Goal: Task Accomplishment & Management: Complete application form

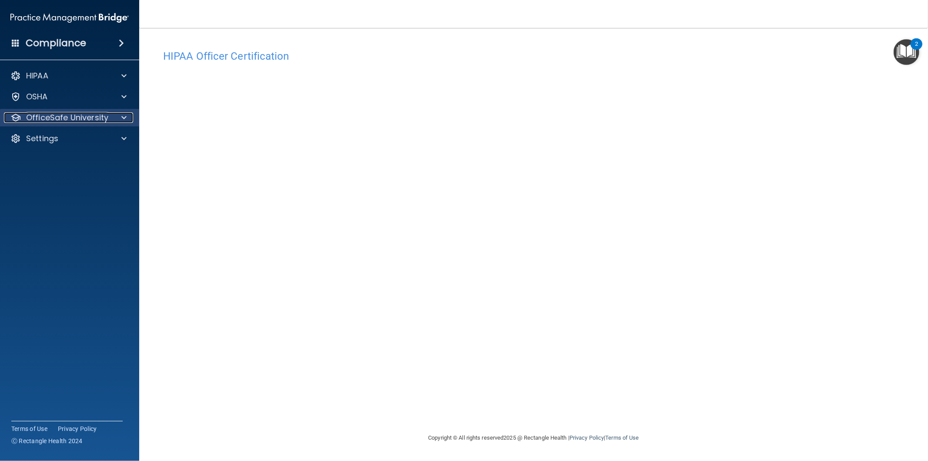
click at [106, 120] on p "OfficeSafe University" at bounding box center [67, 117] width 82 height 10
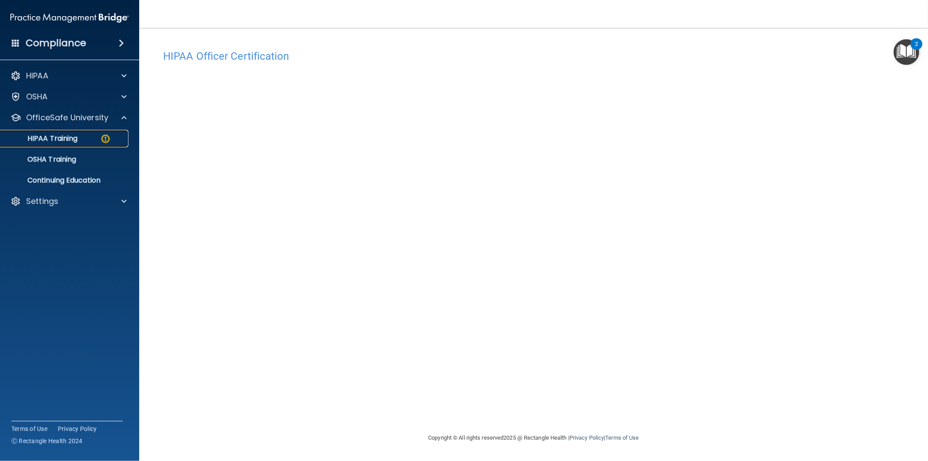
click at [50, 137] on p "HIPAA Training" at bounding box center [42, 138] width 72 height 9
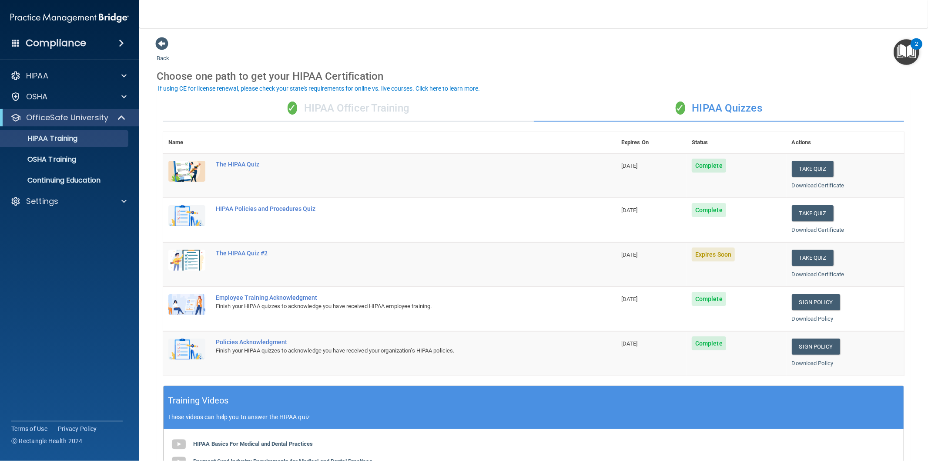
click at [383, 111] on div "✓ HIPAA Officer Training" at bounding box center [348, 108] width 371 height 26
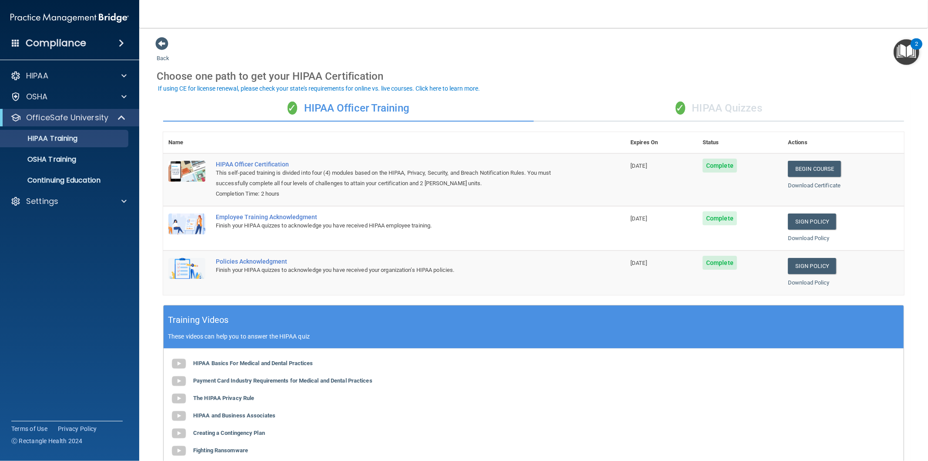
click at [716, 109] on div "✓ HIPAA Quizzes" at bounding box center [719, 108] width 371 height 26
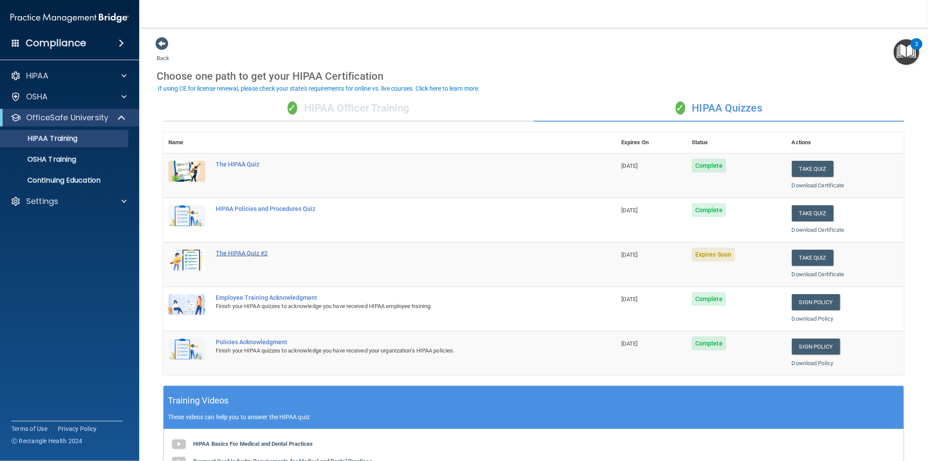
click at [231, 253] on div "The HIPAA Quiz #2" at bounding box center [394, 252] width 357 height 7
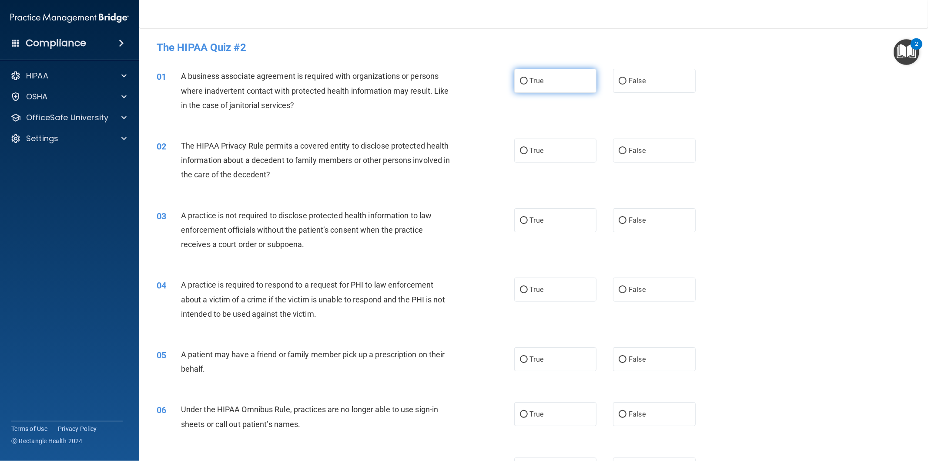
click at [527, 86] on label "True" at bounding box center [556, 81] width 83 height 24
click at [527, 84] on input "True" at bounding box center [524, 81] width 8 height 7
radio input "true"
click at [534, 155] on label "True" at bounding box center [556, 150] width 83 height 24
click at [528, 154] on input "True" at bounding box center [524, 151] width 8 height 7
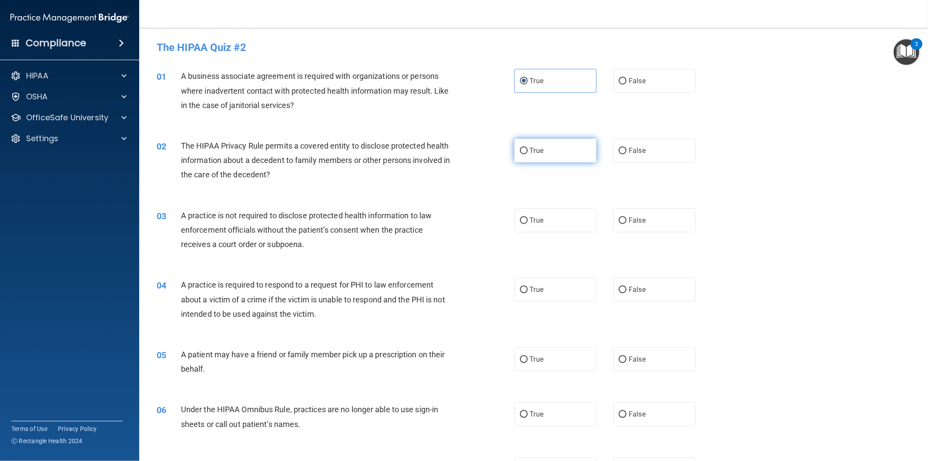
radio input "true"
click at [531, 211] on label "True" at bounding box center [556, 220] width 83 height 24
click at [528, 217] on input "True" at bounding box center [524, 220] width 8 height 7
radio input "true"
click at [534, 287] on span "True" at bounding box center [536, 289] width 13 height 8
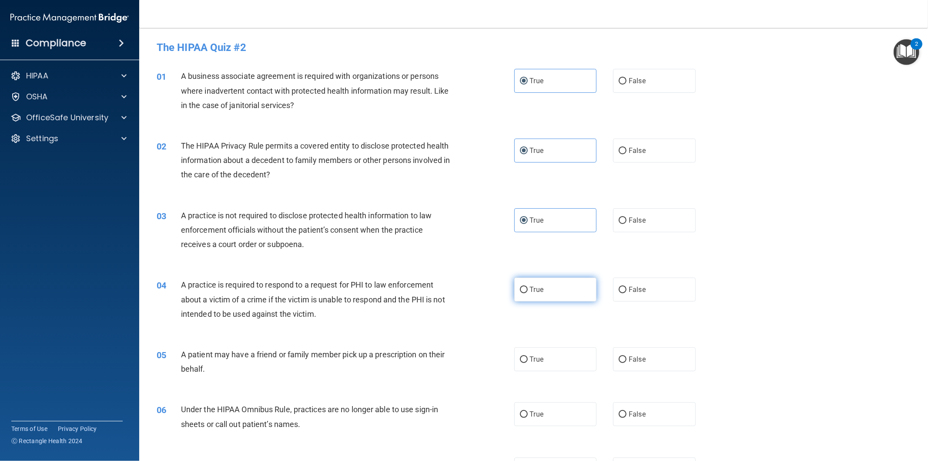
click at [528, 287] on input "True" at bounding box center [524, 289] width 8 height 7
radio input "true"
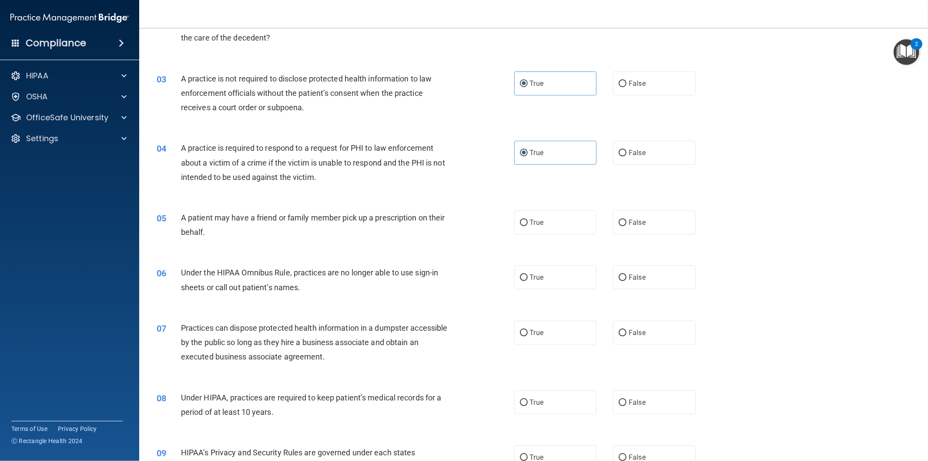
scroll to position [145, 0]
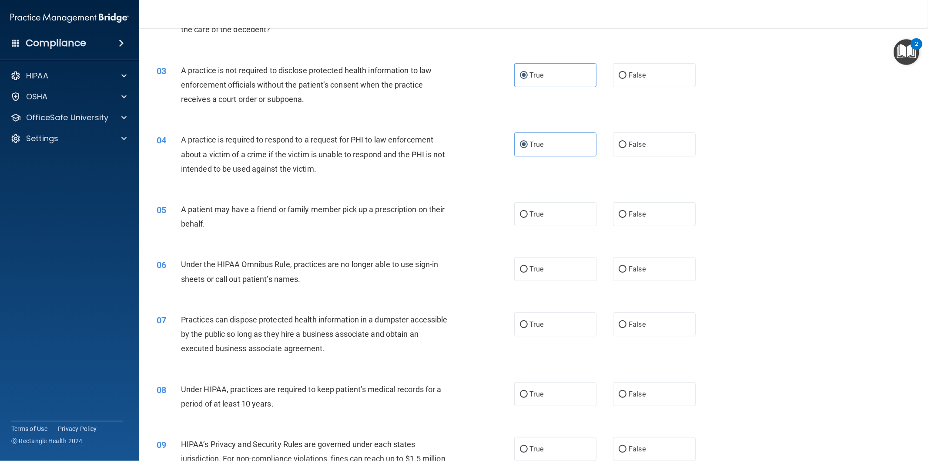
click at [544, 191] on div "05 A patient may have a friend or family member pick up a prescription on their…" at bounding box center [533, 218] width 767 height 55
click at [545, 216] on label "True" at bounding box center [556, 214] width 83 height 24
click at [528, 216] on input "True" at bounding box center [524, 214] width 8 height 7
radio input "true"
drag, startPoint x: 537, startPoint y: 258, endPoint x: 543, endPoint y: 285, distance: 28.0
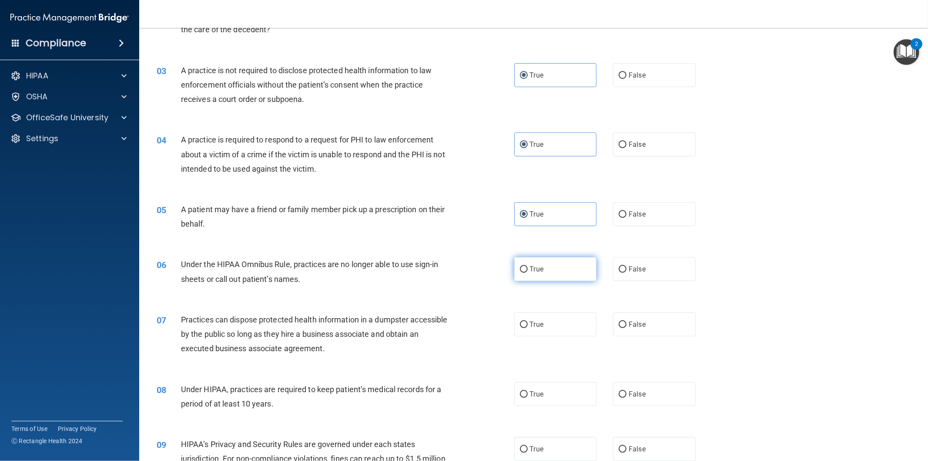
click at [538, 258] on label "True" at bounding box center [556, 269] width 83 height 24
click at [528, 266] on input "True" at bounding box center [524, 269] width 8 height 7
radio input "true"
click at [551, 324] on label "True" at bounding box center [556, 324] width 83 height 24
click at [528, 324] on input "True" at bounding box center [524, 324] width 8 height 7
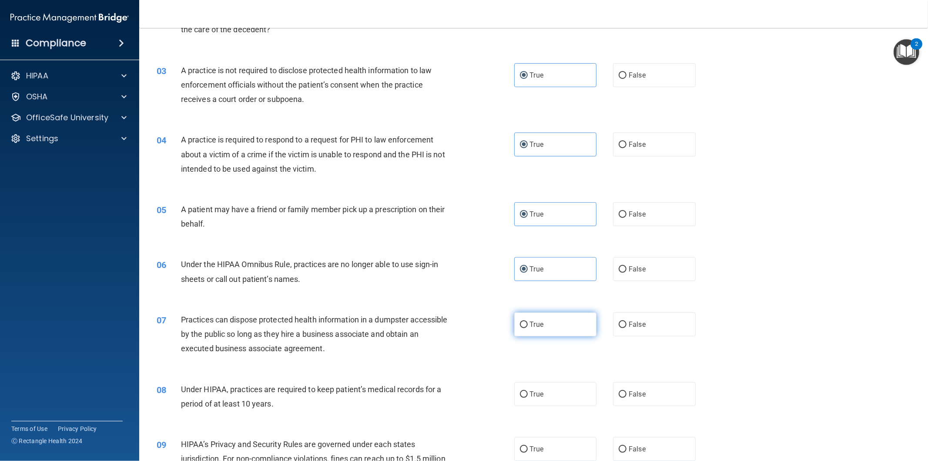
radio input "true"
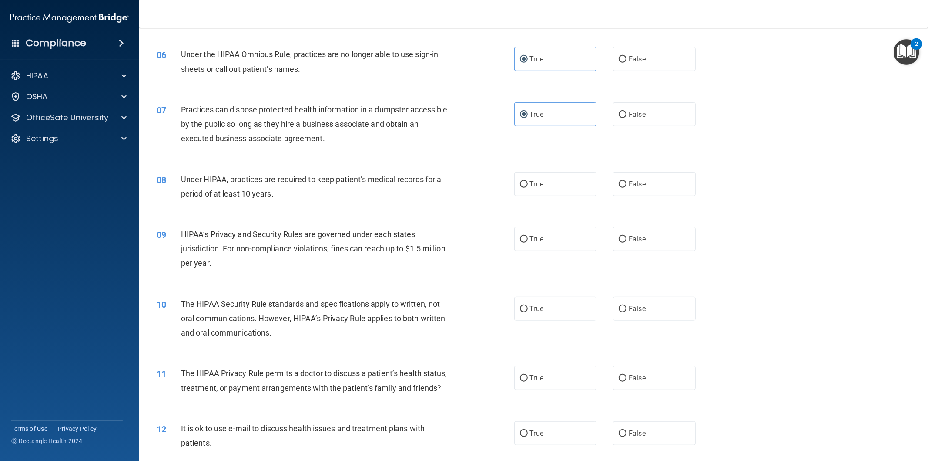
scroll to position [387, 0]
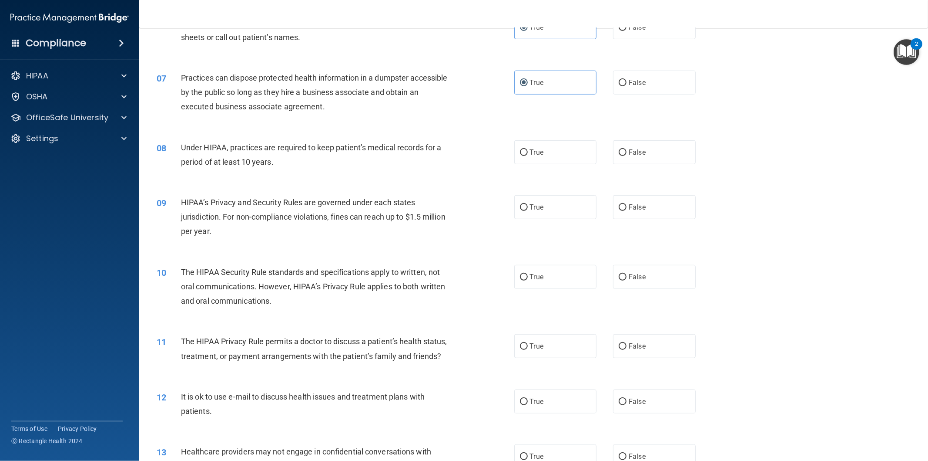
drag, startPoint x: 540, startPoint y: 153, endPoint x: 540, endPoint y: 164, distance: 11.3
click at [540, 155] on label "True" at bounding box center [556, 152] width 83 height 24
click at [528, 155] on input "True" at bounding box center [524, 152] width 8 height 7
radio input "true"
click at [544, 210] on label "True" at bounding box center [556, 207] width 83 height 24
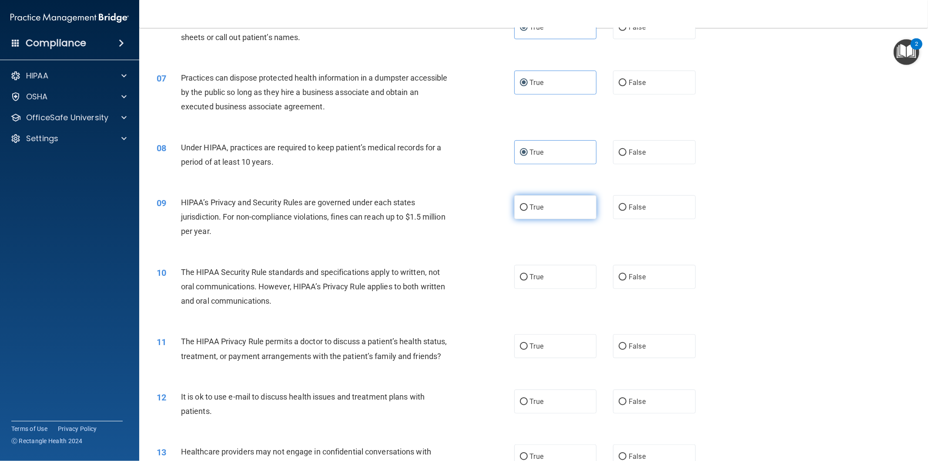
click at [528, 210] on input "True" at bounding box center [524, 207] width 8 height 7
radio input "true"
click at [547, 276] on label "True" at bounding box center [556, 277] width 83 height 24
click at [528, 276] on input "True" at bounding box center [524, 277] width 8 height 7
radio input "true"
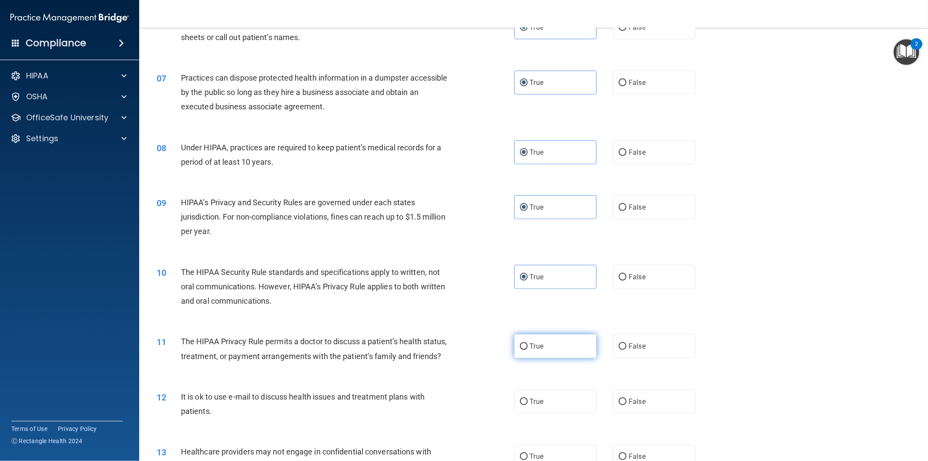
click at [542, 346] on label "True" at bounding box center [556, 346] width 83 height 24
click at [528, 346] on input "True" at bounding box center [524, 346] width 8 height 7
radio input "true"
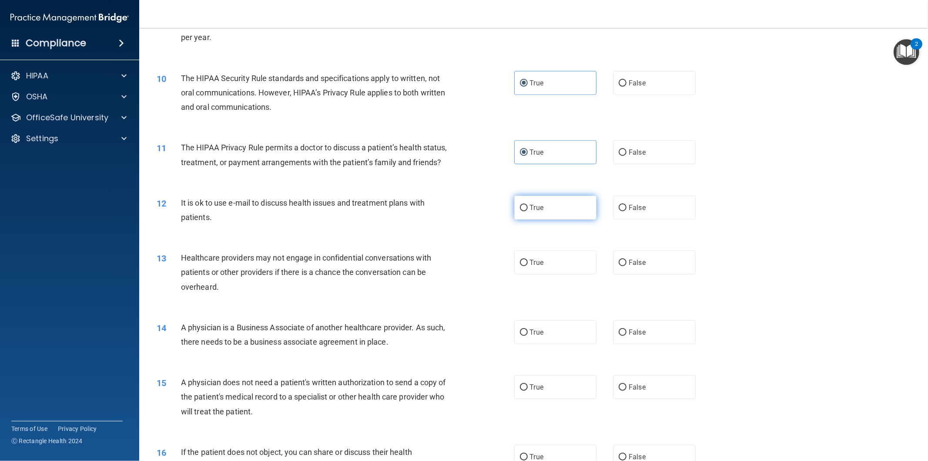
click at [541, 203] on label "True" at bounding box center [556, 207] width 83 height 24
click at [528, 205] on input "True" at bounding box center [524, 208] width 8 height 7
radio input "true"
click at [536, 270] on label "True" at bounding box center [556, 262] width 83 height 24
click at [528, 266] on input "True" at bounding box center [524, 262] width 8 height 7
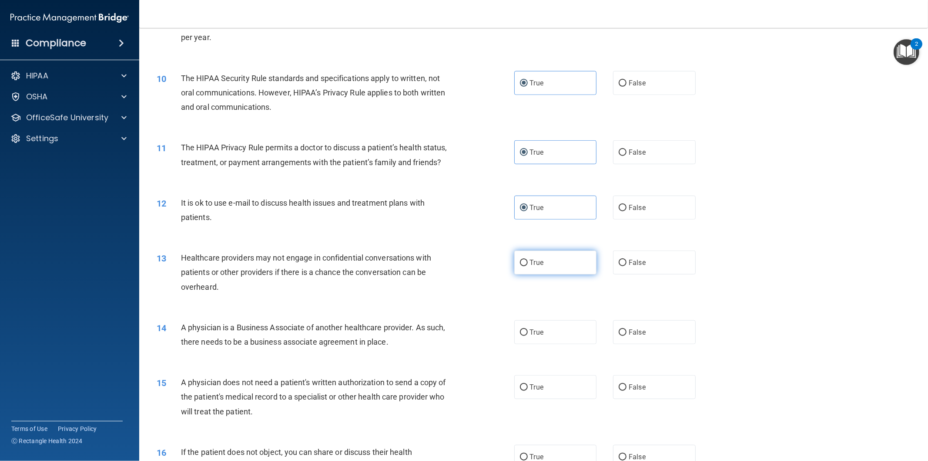
radio input "true"
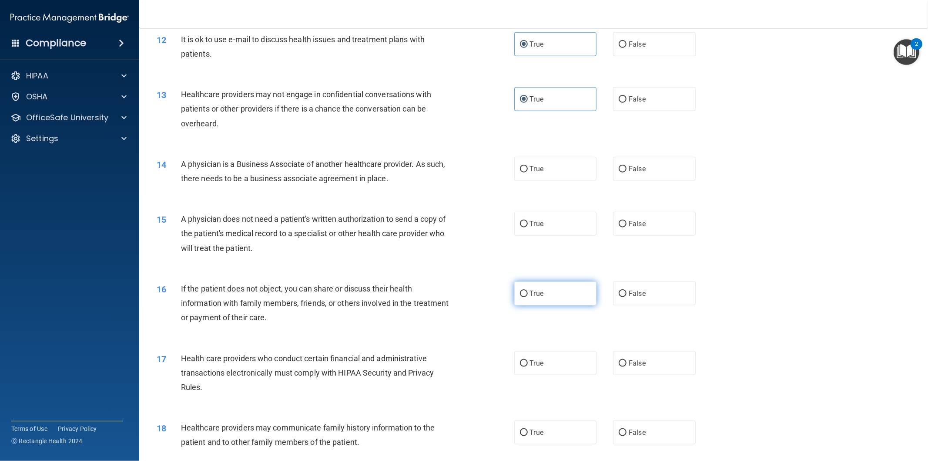
scroll to position [774, 0]
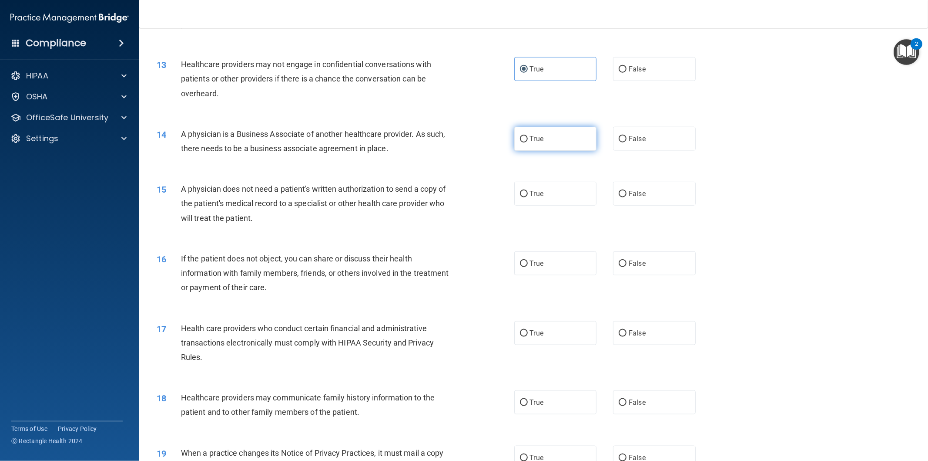
click at [525, 137] on label "True" at bounding box center [556, 139] width 83 height 24
click at [525, 137] on input "True" at bounding box center [524, 139] width 8 height 7
radio input "true"
click at [540, 194] on label "True" at bounding box center [556, 194] width 83 height 24
click at [528, 194] on input "True" at bounding box center [524, 194] width 8 height 7
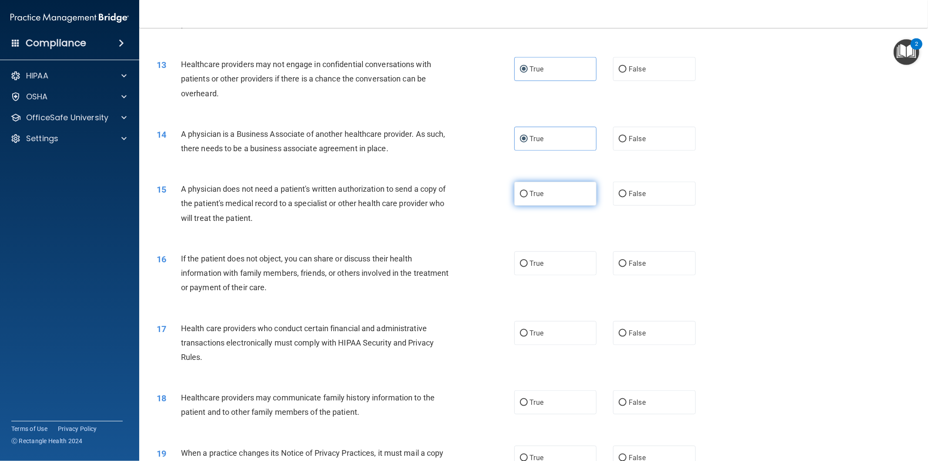
radio input "true"
click at [545, 255] on label "True" at bounding box center [556, 263] width 83 height 24
click at [528, 260] on input "True" at bounding box center [524, 263] width 8 height 7
radio input "true"
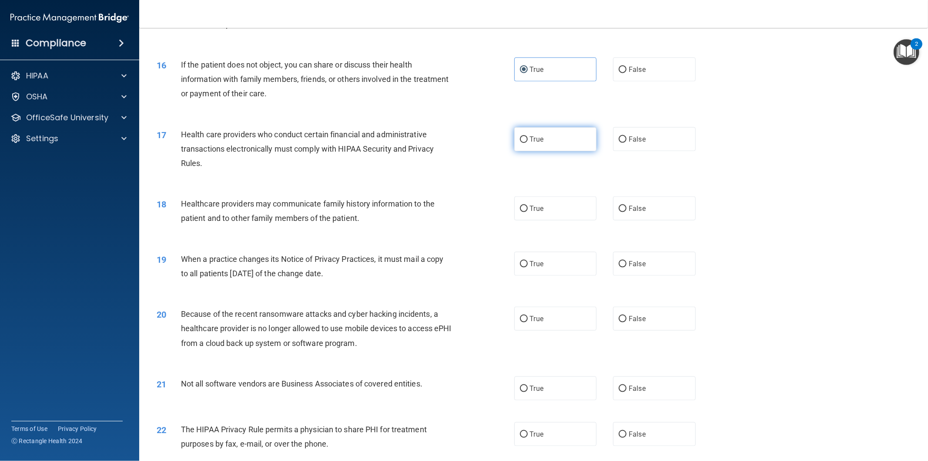
drag, startPoint x: 534, startPoint y: 138, endPoint x: 537, endPoint y: 148, distance: 10.8
click at [535, 138] on span "True" at bounding box center [536, 139] width 13 height 8
click at [541, 209] on label "True" at bounding box center [556, 208] width 83 height 24
click at [528, 209] on input "True" at bounding box center [524, 208] width 8 height 7
radio input "true"
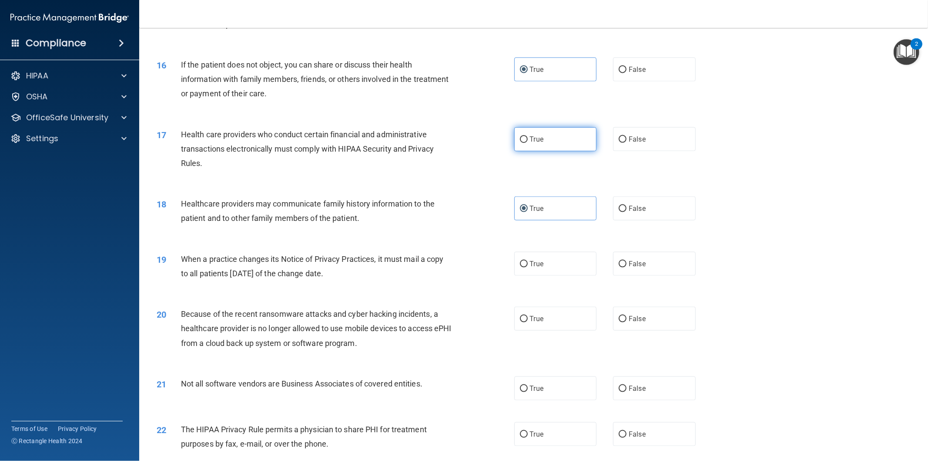
click at [539, 138] on span "True" at bounding box center [536, 139] width 13 height 8
click at [528, 138] on input "True" at bounding box center [524, 139] width 8 height 7
radio input "true"
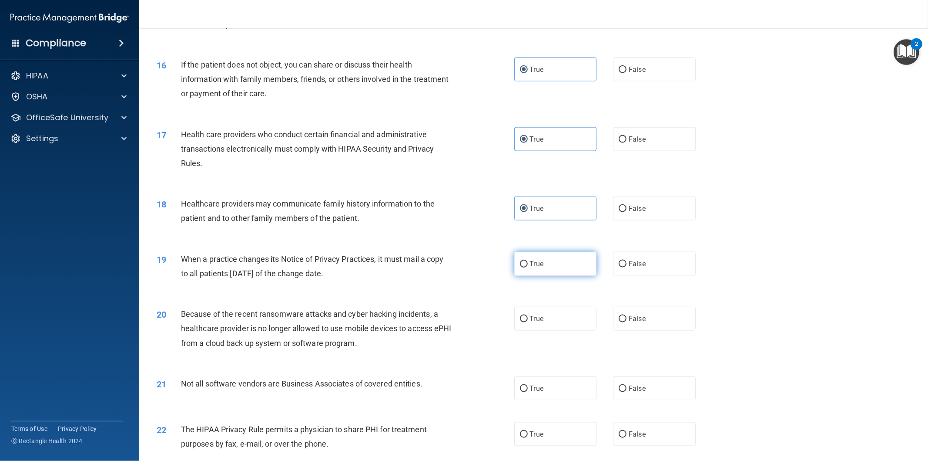
click at [549, 266] on label "True" at bounding box center [556, 264] width 83 height 24
click at [528, 266] on input "True" at bounding box center [524, 264] width 8 height 7
radio input "true"
click at [542, 311] on label "True" at bounding box center [556, 318] width 83 height 24
click at [528, 316] on input "True" at bounding box center [524, 319] width 8 height 7
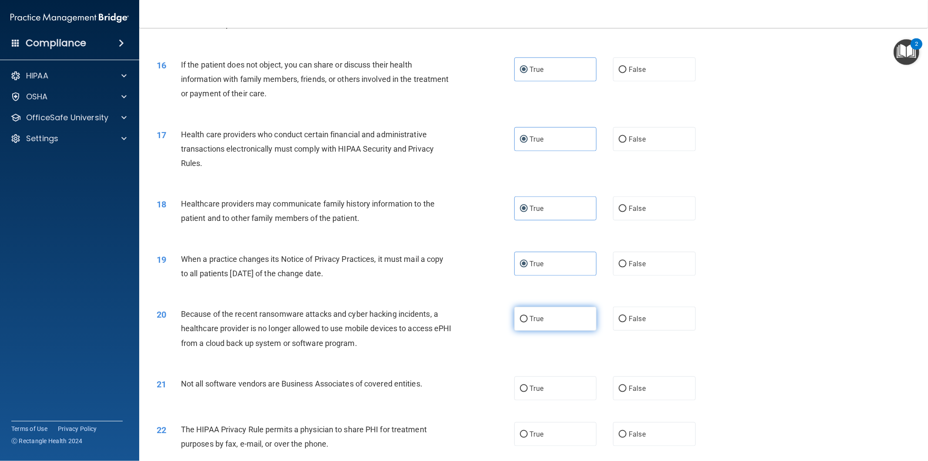
radio input "true"
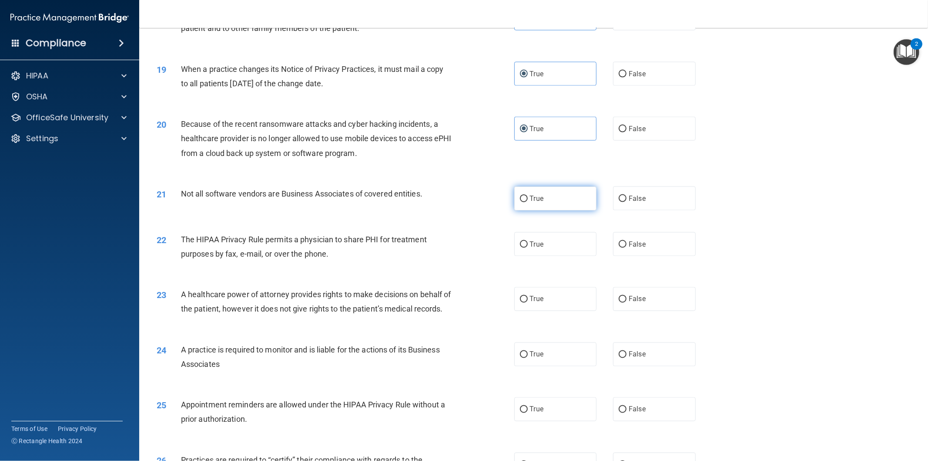
scroll to position [1160, 0]
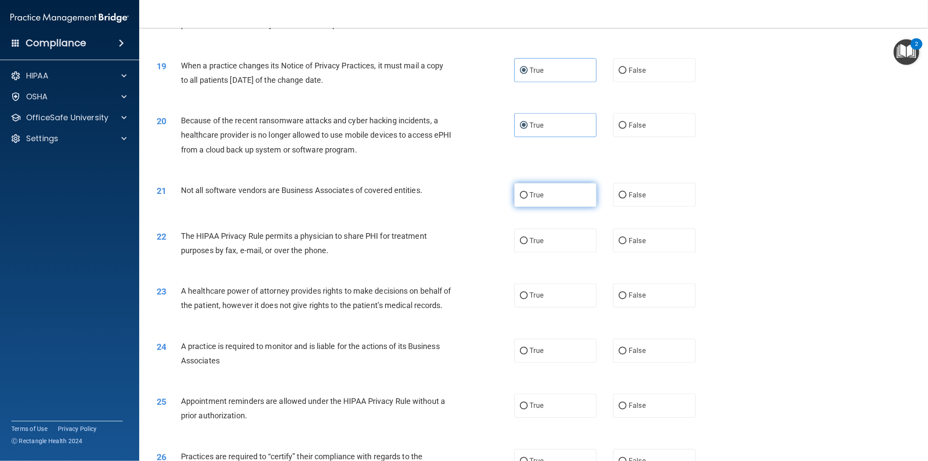
click at [537, 196] on span "True" at bounding box center [536, 195] width 13 height 8
click at [528, 196] on input "True" at bounding box center [524, 195] width 8 height 7
radio input "true"
click at [535, 234] on label "True" at bounding box center [556, 241] width 83 height 24
click at [523, 242] on input "True" at bounding box center [524, 241] width 8 height 7
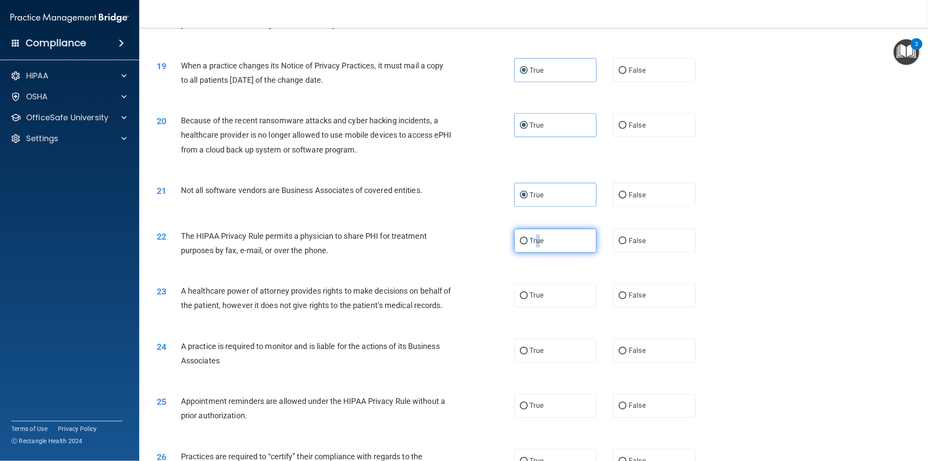
radio input "true"
click at [534, 293] on span "True" at bounding box center [536, 295] width 13 height 8
click at [528, 293] on input "True" at bounding box center [524, 296] width 8 height 7
radio input "true"
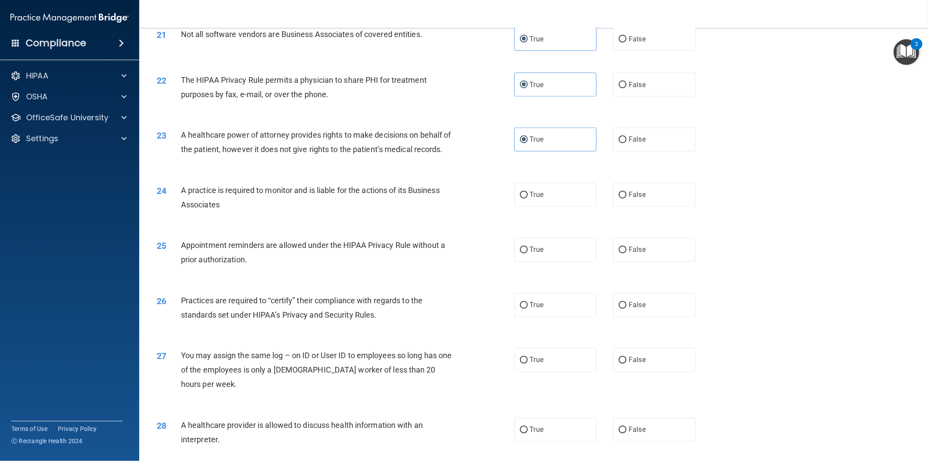
scroll to position [1354, 0]
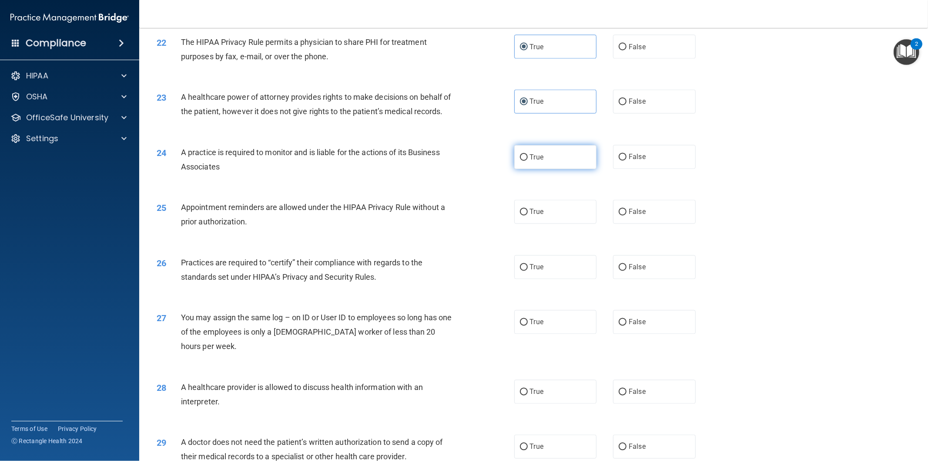
click at [525, 169] on label "True" at bounding box center [556, 157] width 83 height 24
click at [525, 161] on input "True" at bounding box center [524, 157] width 8 height 7
radio input "true"
click at [530, 216] on span "True" at bounding box center [536, 212] width 13 height 8
click at [528, 215] on input "True" at bounding box center [524, 212] width 8 height 7
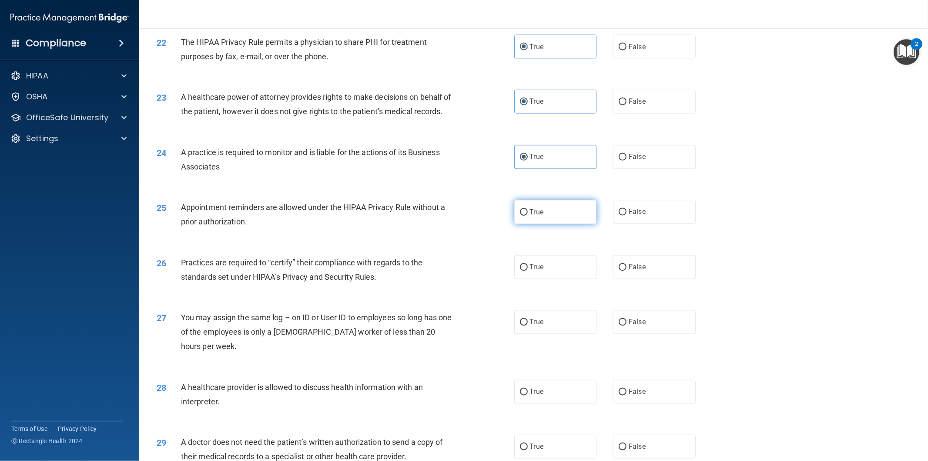
radio input "true"
click at [530, 271] on span "True" at bounding box center [536, 267] width 13 height 8
click at [528, 271] on input "True" at bounding box center [524, 267] width 8 height 7
radio input "true"
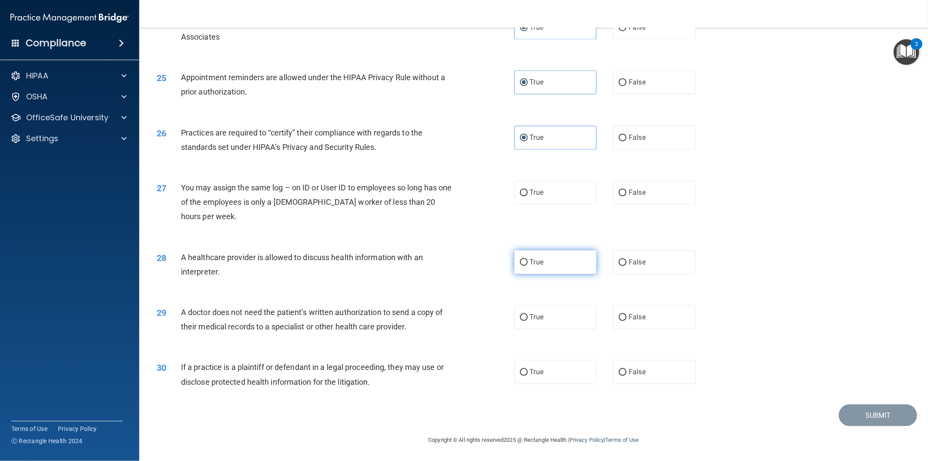
scroll to position [1498, 0]
click at [521, 194] on input "True" at bounding box center [524, 192] width 8 height 7
radio input "true"
click at [527, 253] on label "True" at bounding box center [556, 262] width 83 height 24
click at [527, 259] on input "True" at bounding box center [524, 262] width 8 height 7
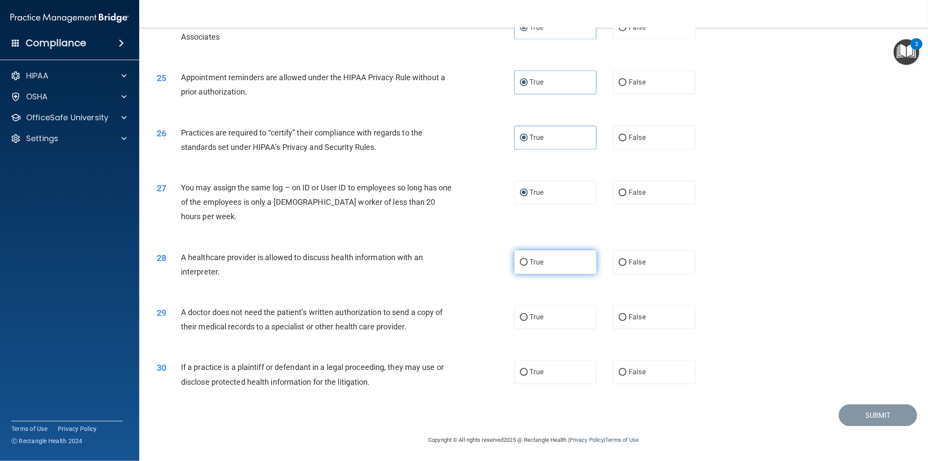
radio input "true"
click at [524, 331] on div "29 A doctor does not need the patient’s written authorization to send a copy of…" at bounding box center [533, 321] width 767 height 55
click at [530, 319] on span "True" at bounding box center [536, 317] width 13 height 8
click at [526, 319] on input "True" at bounding box center [524, 317] width 8 height 7
radio input "true"
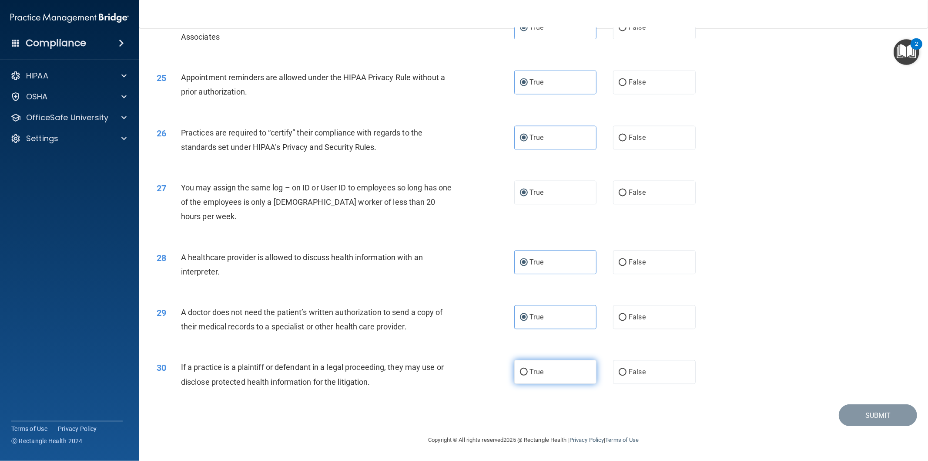
click at [530, 375] on span "True" at bounding box center [536, 371] width 13 height 8
click at [528, 375] on input "True" at bounding box center [524, 372] width 8 height 7
radio input "true"
click at [854, 417] on button "Submit" at bounding box center [878, 415] width 78 height 22
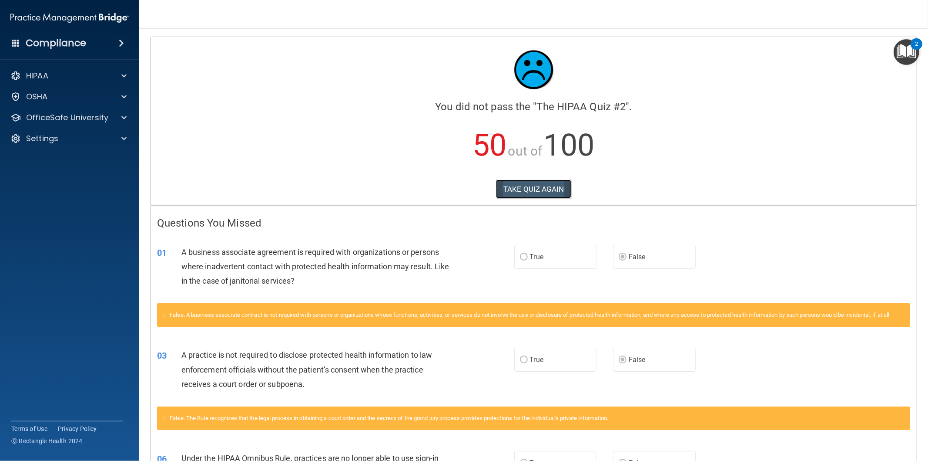
click at [526, 189] on button "TAKE QUIZ AGAIN" at bounding box center [533, 188] width 75 height 19
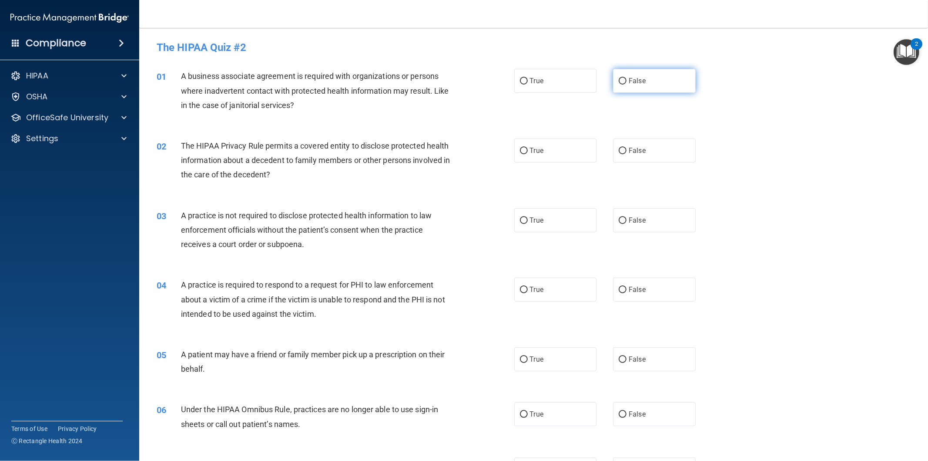
click at [629, 76] on label "False" at bounding box center [654, 81] width 83 height 24
click at [627, 78] on input "False" at bounding box center [623, 81] width 8 height 7
radio input "true"
click at [538, 155] on label "True" at bounding box center [556, 150] width 83 height 24
click at [528, 154] on input "True" at bounding box center [524, 151] width 8 height 7
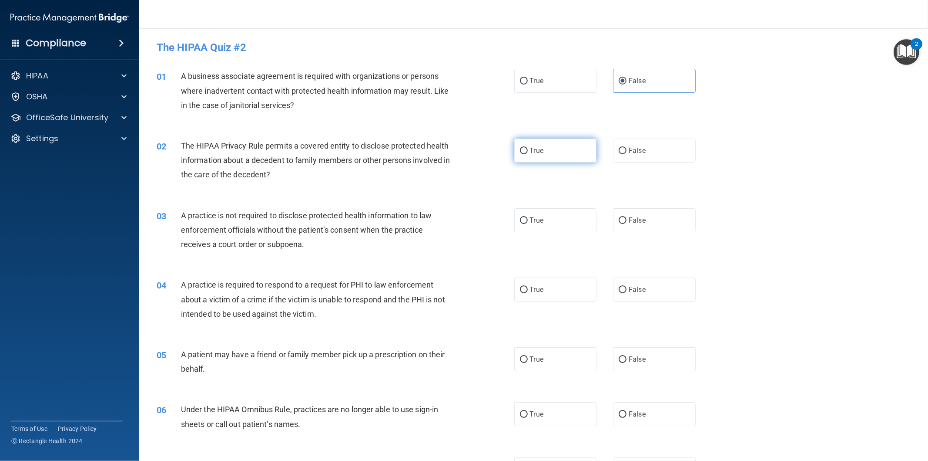
radio input "true"
click at [628, 225] on label "False" at bounding box center [654, 220] width 83 height 24
click at [627, 224] on input "False" at bounding box center [623, 220] width 8 height 7
radio input "true"
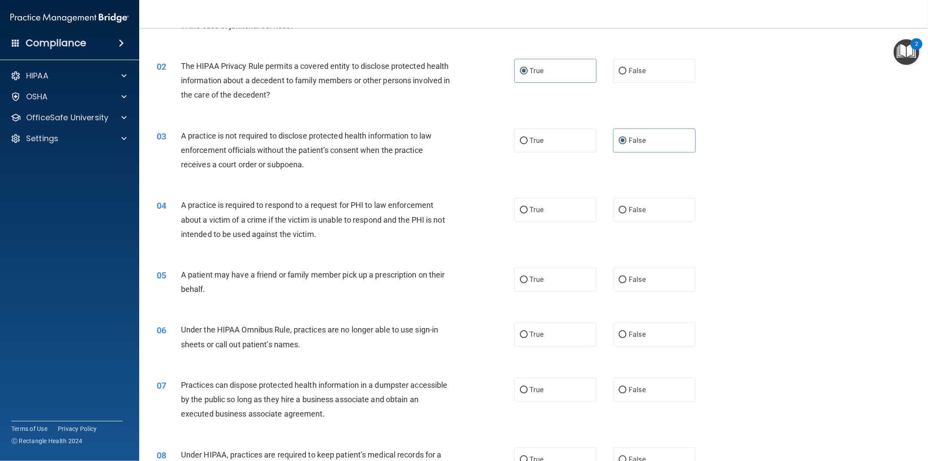
scroll to position [97, 0]
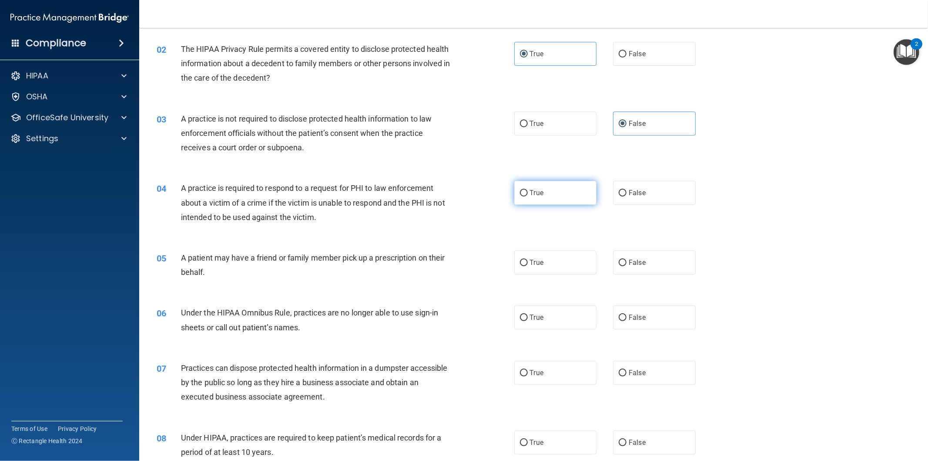
click at [543, 194] on label "True" at bounding box center [556, 193] width 83 height 24
click at [528, 194] on input "True" at bounding box center [524, 193] width 8 height 7
radio input "true"
click at [554, 264] on label "True" at bounding box center [556, 262] width 83 height 24
click at [528, 264] on input "True" at bounding box center [524, 262] width 8 height 7
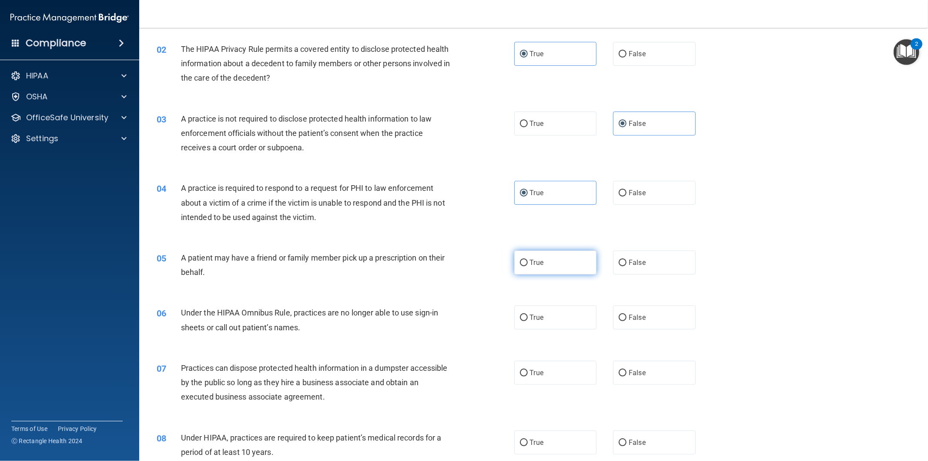
radio input "true"
drag, startPoint x: 623, startPoint y: 321, endPoint x: 629, endPoint y: 355, distance: 35.0
click at [623, 321] on label "False" at bounding box center [654, 317] width 83 height 24
click at [623, 321] on input "False" at bounding box center [623, 317] width 8 height 7
radio input "true"
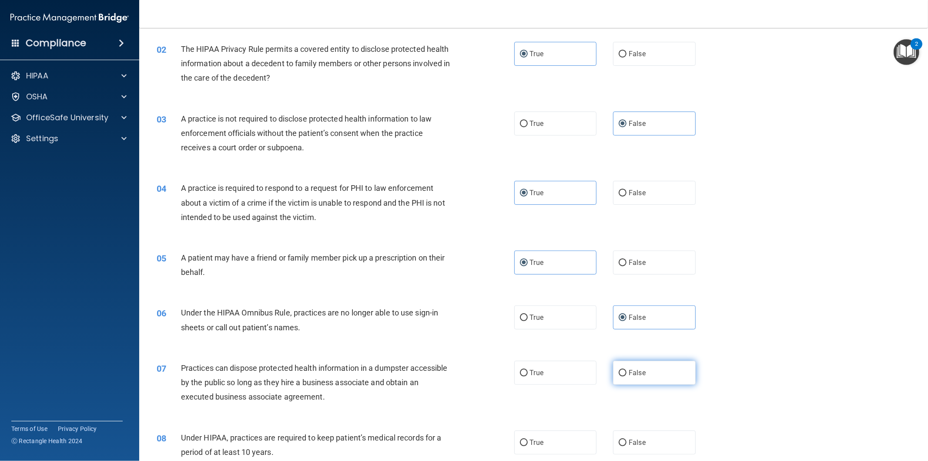
click at [631, 371] on span "False" at bounding box center [637, 372] width 17 height 8
click at [627, 371] on input "False" at bounding box center [623, 373] width 8 height 7
radio input "true"
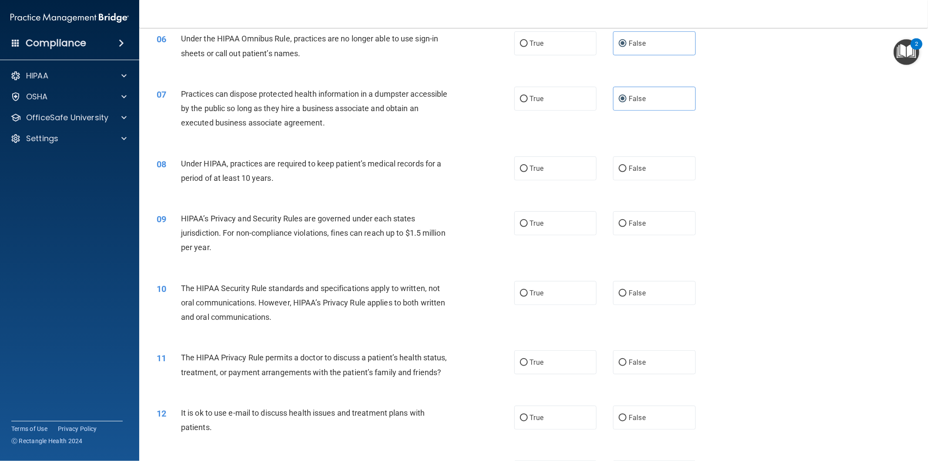
scroll to position [387, 0]
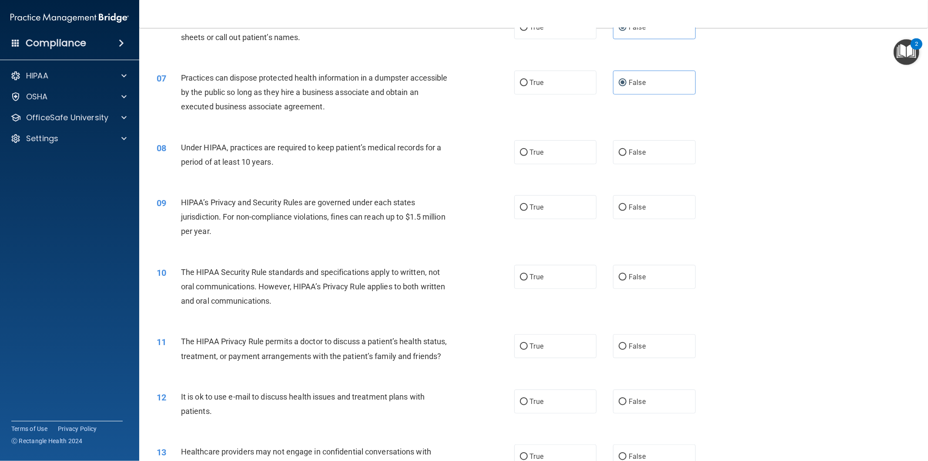
click at [624, 166] on div "08 Under HIPAA, practices are required to keep patient’s medical records for a …" at bounding box center [533, 156] width 767 height 55
click at [629, 154] on span "False" at bounding box center [637, 152] width 17 height 8
click at [627, 154] on input "False" at bounding box center [623, 152] width 8 height 7
radio input "true"
click at [638, 215] on label "False" at bounding box center [654, 207] width 83 height 24
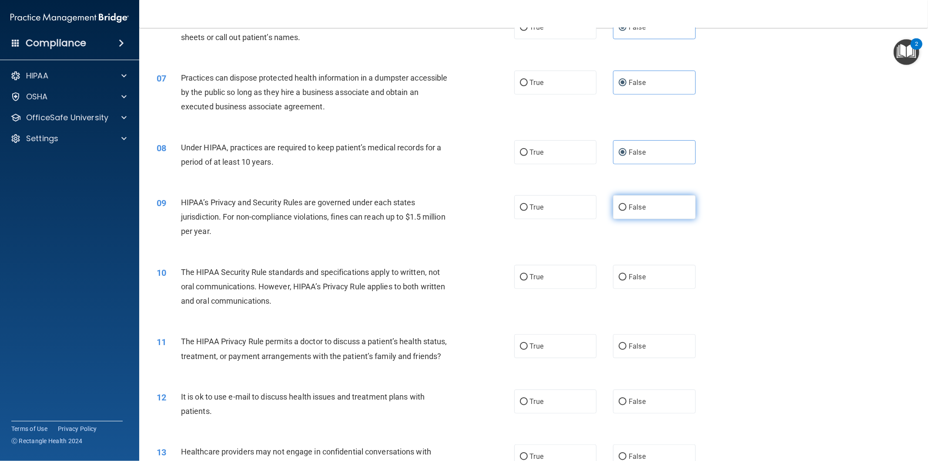
click at [627, 211] on input "False" at bounding box center [623, 207] width 8 height 7
radio input "true"
drag, startPoint x: 544, startPoint y: 280, endPoint x: 545, endPoint y: 286, distance: 5.7
click at [544, 284] on label "True" at bounding box center [556, 277] width 83 height 24
click at [528, 280] on input "True" at bounding box center [524, 277] width 8 height 7
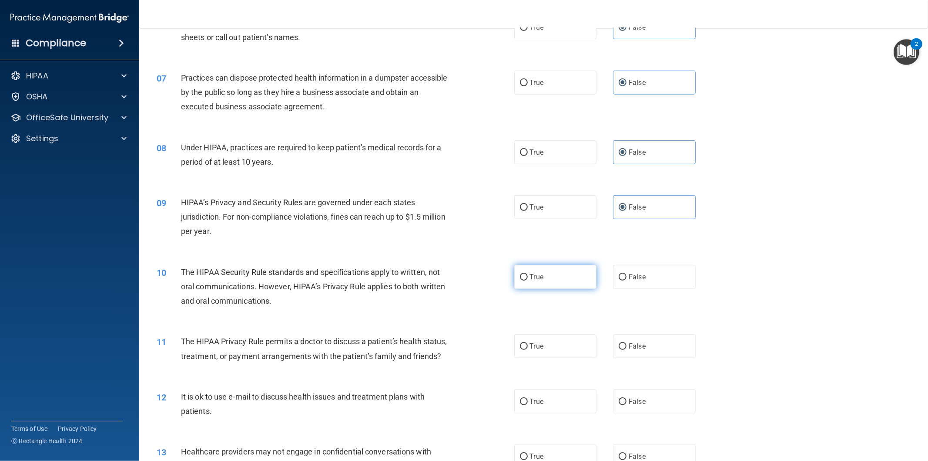
radio input "true"
click at [541, 355] on label "True" at bounding box center [556, 346] width 83 height 24
click at [528, 350] on input "True" at bounding box center [524, 346] width 8 height 7
radio input "true"
click at [534, 404] on span "True" at bounding box center [536, 401] width 13 height 8
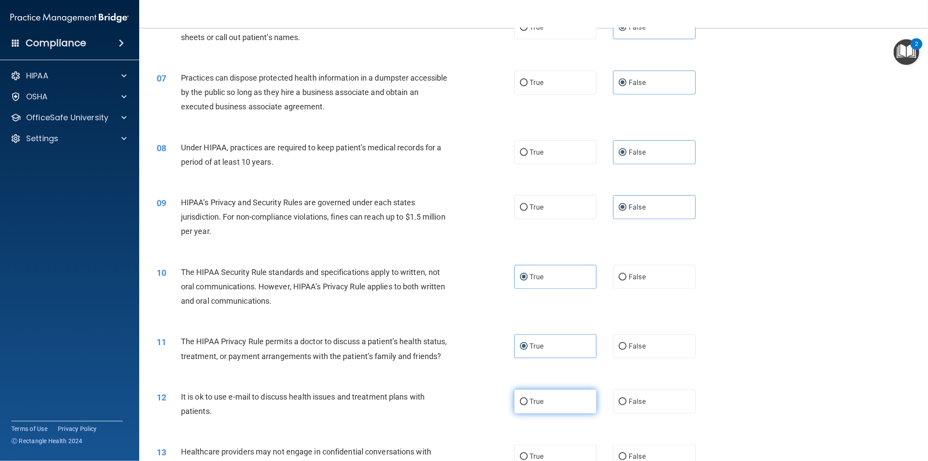
click at [528, 404] on input "True" at bounding box center [524, 401] width 8 height 7
radio input "true"
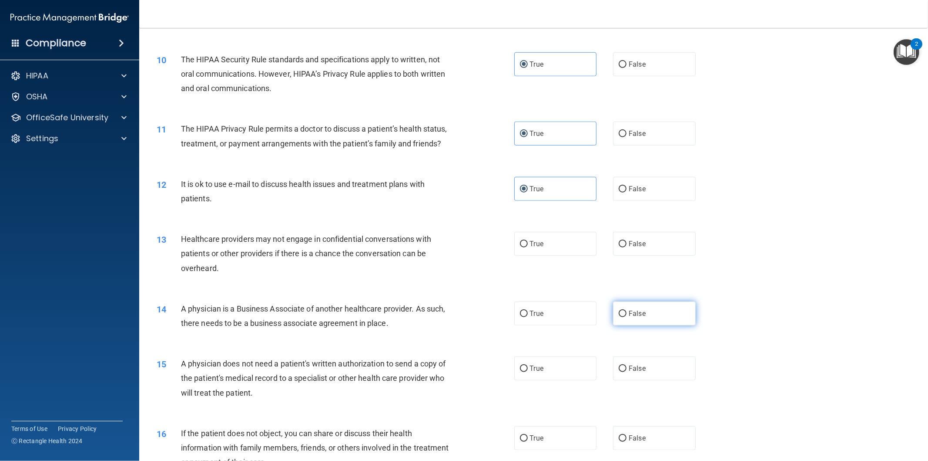
scroll to position [629, 0]
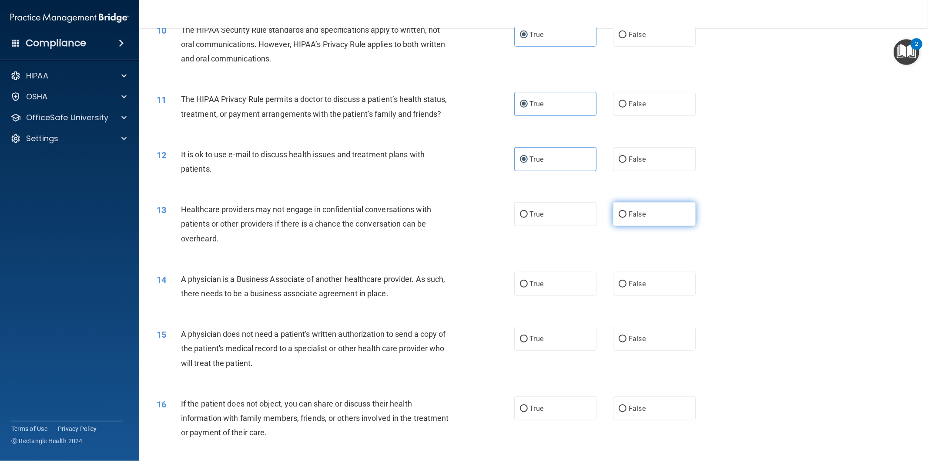
click at [619, 216] on input "False" at bounding box center [623, 214] width 8 height 7
radio input "true"
click at [620, 293] on label "False" at bounding box center [654, 284] width 83 height 24
click at [620, 287] on input "False" at bounding box center [623, 284] width 8 height 7
radio input "true"
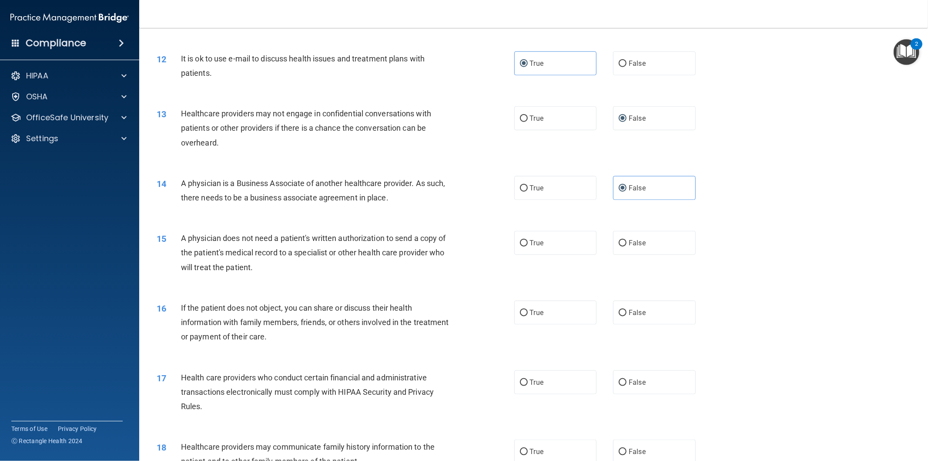
scroll to position [725, 0]
drag, startPoint x: 535, startPoint y: 242, endPoint x: 548, endPoint y: 276, distance: 36.0
click at [537, 244] on span "True" at bounding box center [536, 242] width 13 height 8
click at [528, 244] on input "True" at bounding box center [524, 242] width 8 height 7
radio input "true"
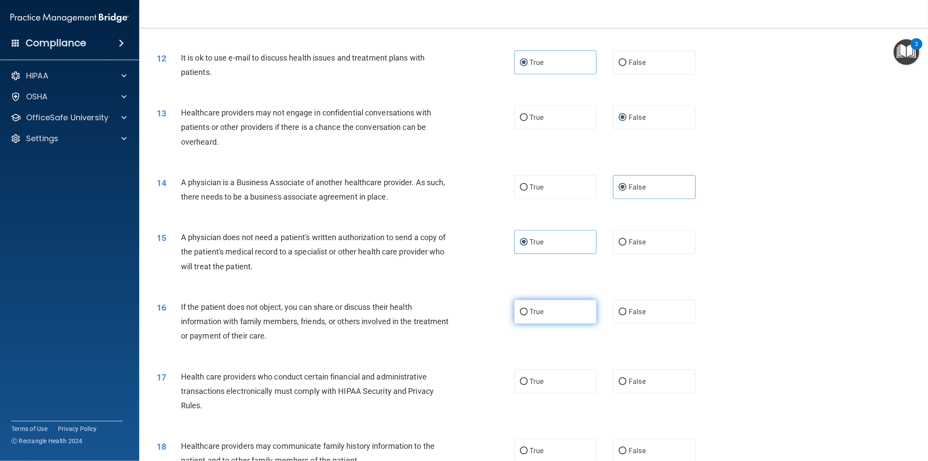
drag, startPoint x: 552, startPoint y: 308, endPoint x: 548, endPoint y: 345, distance: 37.2
click at [551, 308] on label "True" at bounding box center [556, 311] width 83 height 24
click at [528, 309] on input "True" at bounding box center [524, 312] width 8 height 7
radio input "true"
click at [541, 354] on div "16 If the patient does not object, you can share or discuss their health inform…" at bounding box center [533, 324] width 767 height 70
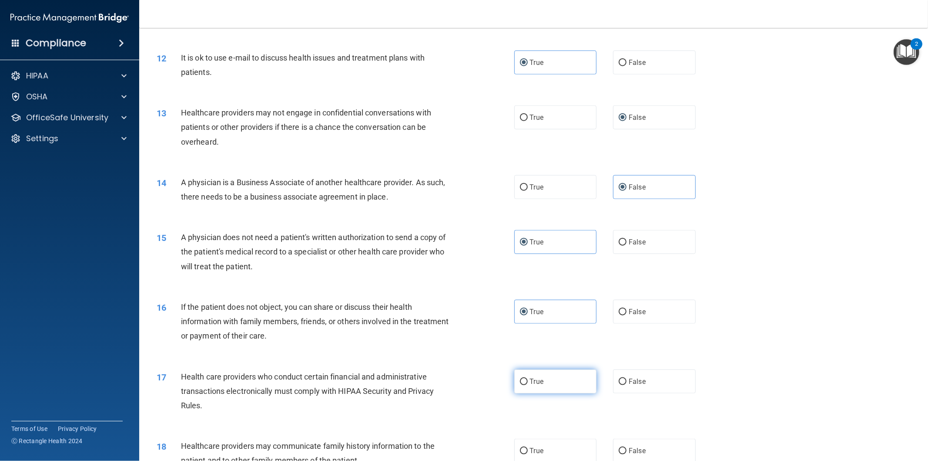
click at [536, 382] on span "True" at bounding box center [536, 381] width 13 height 8
click at [528, 382] on input "True" at bounding box center [524, 381] width 8 height 7
radio input "true"
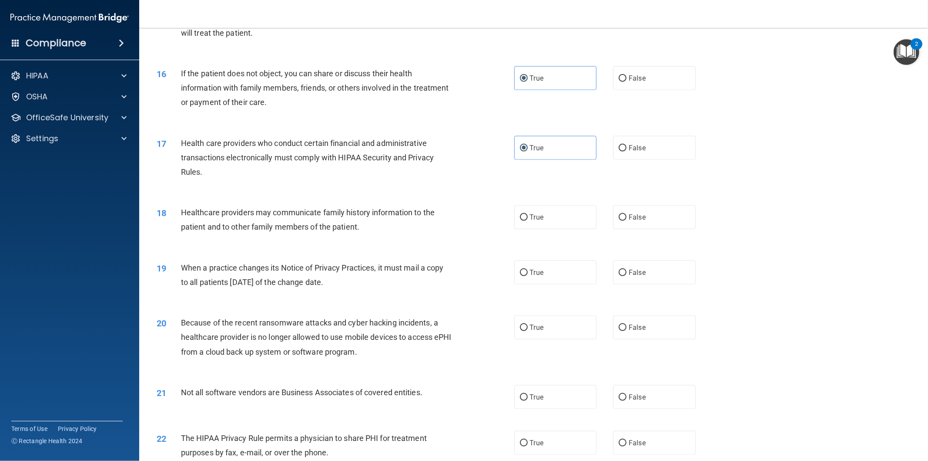
scroll to position [967, 0]
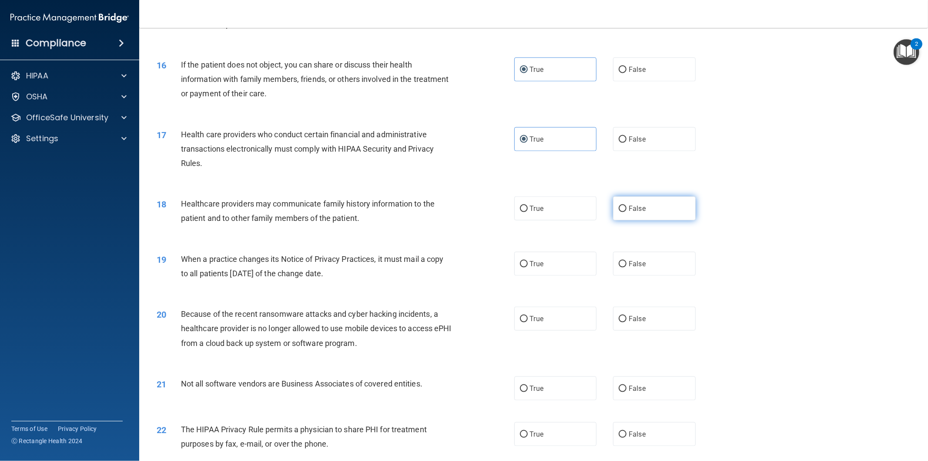
click at [663, 214] on label "False" at bounding box center [654, 208] width 83 height 24
click at [627, 212] on input "False" at bounding box center [623, 208] width 8 height 7
radio input "true"
click at [636, 266] on span "False" at bounding box center [637, 263] width 17 height 8
click at [627, 266] on input "False" at bounding box center [623, 264] width 8 height 7
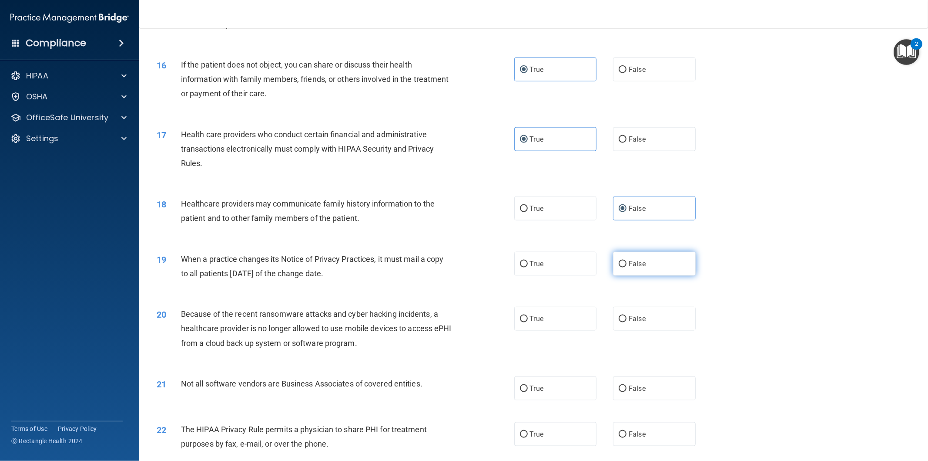
radio input "true"
click at [626, 330] on label "False" at bounding box center [654, 318] width 83 height 24
click at [626, 322] on input "False" at bounding box center [623, 319] width 8 height 7
radio input "true"
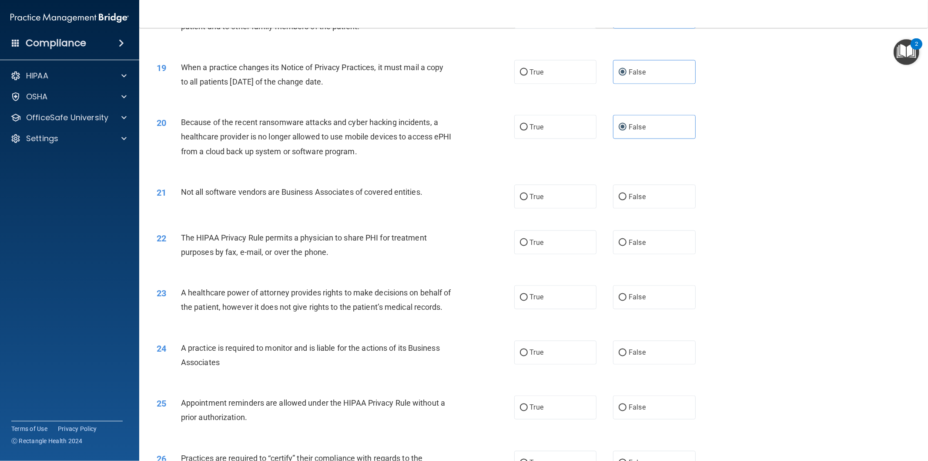
scroll to position [1160, 0]
drag, startPoint x: 543, startPoint y: 197, endPoint x: 547, endPoint y: 229, distance: 32.1
click at [543, 198] on label "True" at bounding box center [556, 195] width 83 height 24
click at [528, 198] on input "True" at bounding box center [524, 195] width 8 height 7
radio input "true"
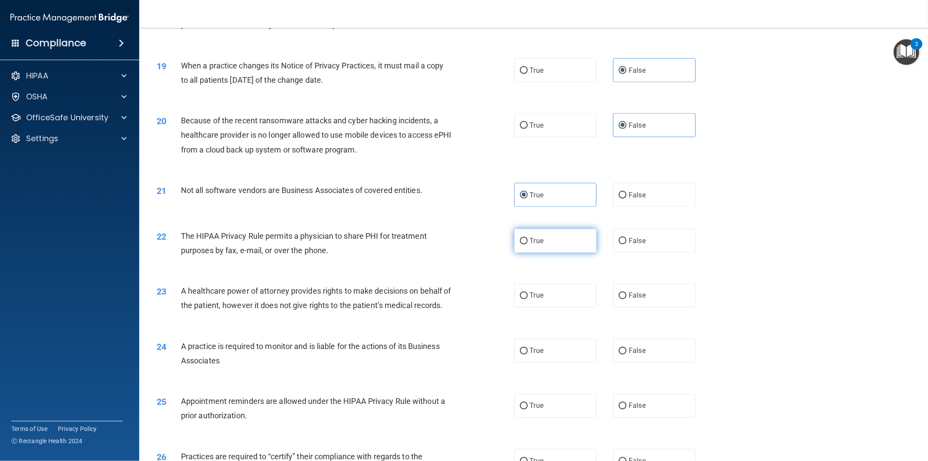
click at [549, 245] on label "True" at bounding box center [556, 241] width 83 height 24
click at [528, 244] on input "True" at bounding box center [524, 241] width 8 height 7
radio input "true"
click at [651, 301] on label "False" at bounding box center [654, 295] width 83 height 24
click at [627, 299] on input "False" at bounding box center [623, 296] width 8 height 7
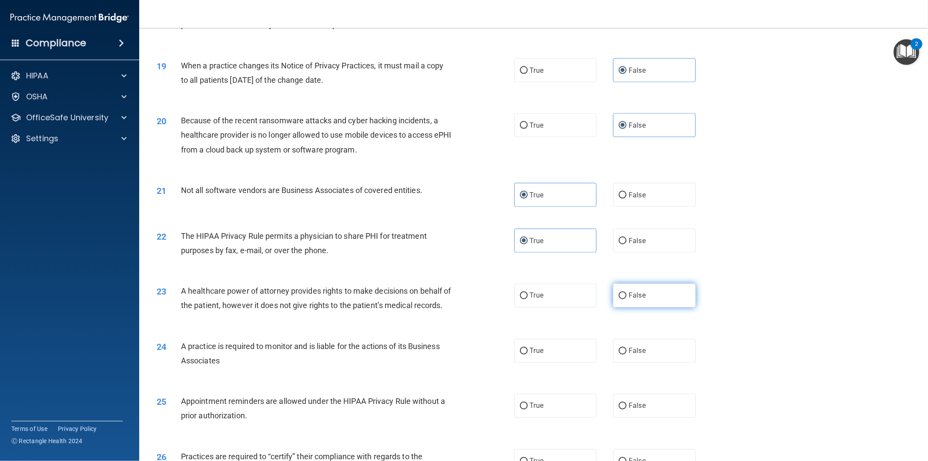
radio input "true"
click at [638, 355] on span "False" at bounding box center [637, 350] width 17 height 8
click at [627, 354] on input "False" at bounding box center [623, 351] width 8 height 7
radio input "true"
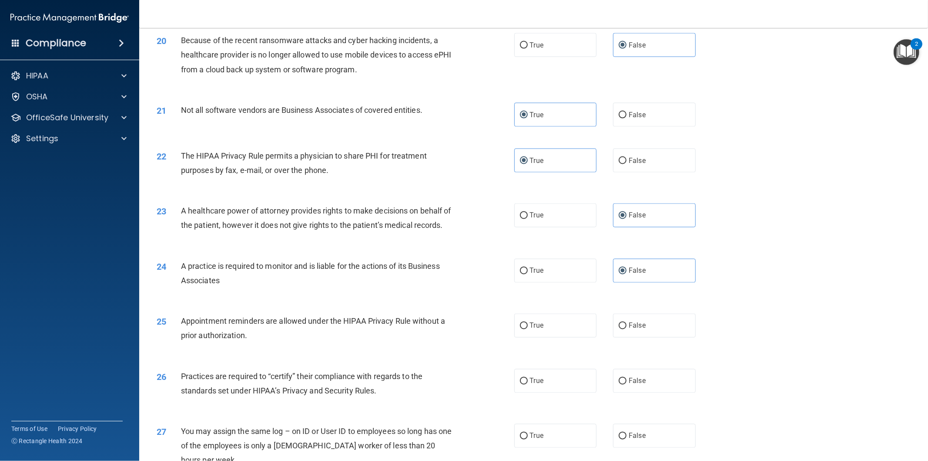
scroll to position [1306, 0]
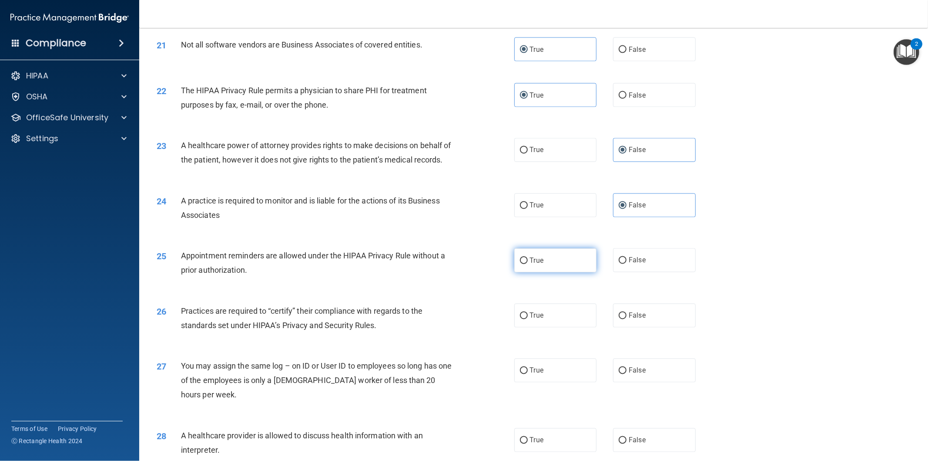
click at [545, 272] on label "True" at bounding box center [556, 260] width 83 height 24
click at [528, 264] on input "True" at bounding box center [524, 260] width 8 height 7
radio input "true"
click at [630, 327] on label "False" at bounding box center [654, 315] width 83 height 24
click at [627, 319] on input "False" at bounding box center [623, 316] width 8 height 7
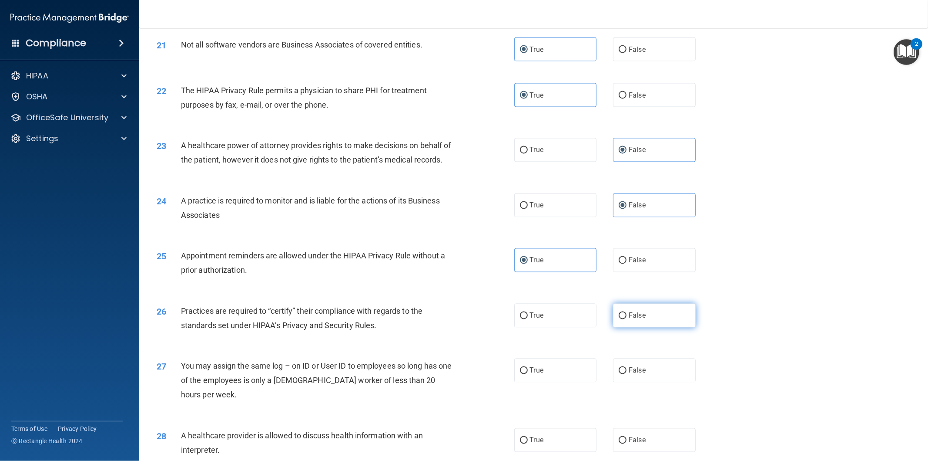
radio input "true"
click at [616, 380] on label "False" at bounding box center [654, 370] width 83 height 24
click at [619, 374] on input "False" at bounding box center [623, 370] width 8 height 7
radio input "true"
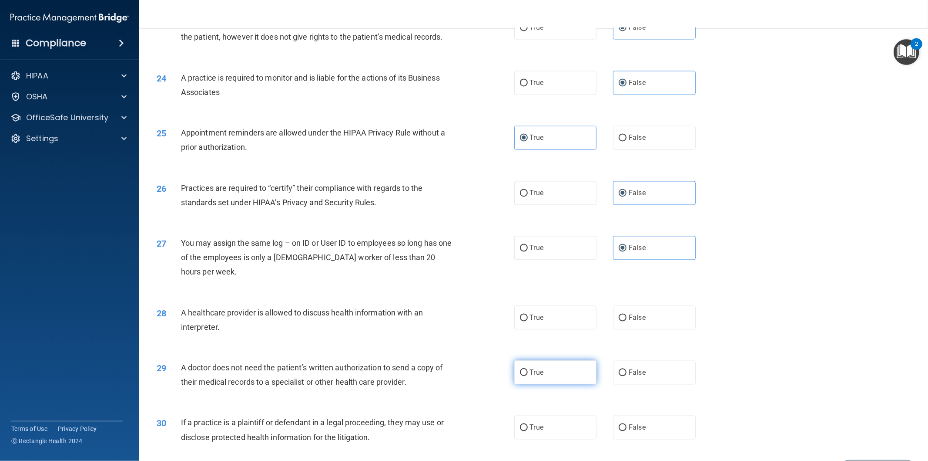
scroll to position [1451, 0]
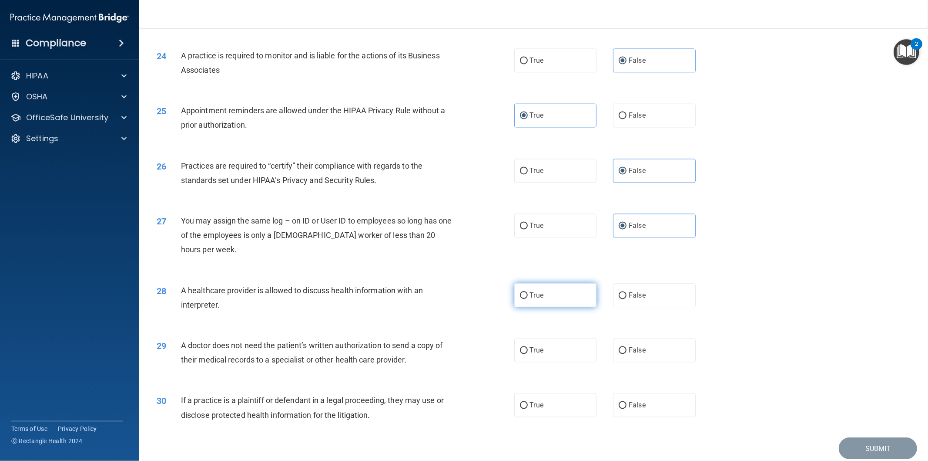
click at [537, 299] on span "True" at bounding box center [536, 295] width 13 height 8
click at [528, 299] on input "True" at bounding box center [524, 295] width 8 height 7
radio input "true"
click at [543, 359] on label "True" at bounding box center [556, 350] width 83 height 24
click at [528, 353] on input "True" at bounding box center [524, 350] width 8 height 7
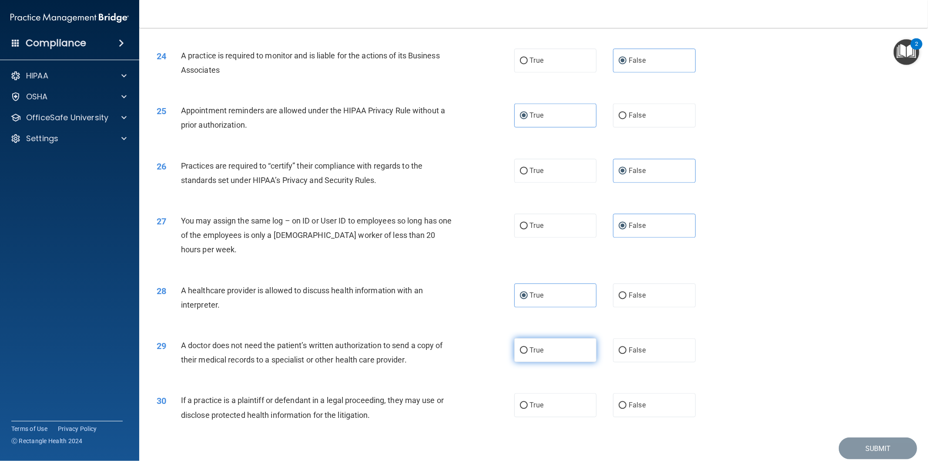
radio input "true"
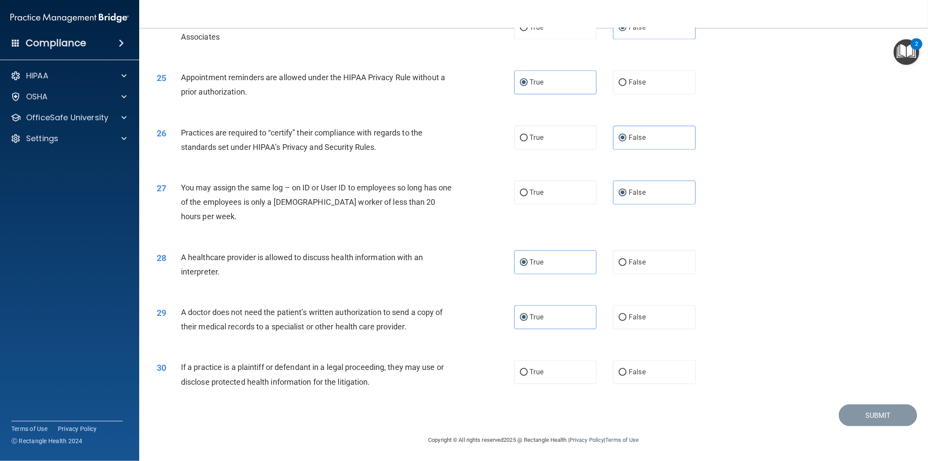
scroll to position [1498, 0]
drag, startPoint x: 549, startPoint y: 366, endPoint x: 611, endPoint y: 390, distance: 65.7
click at [549, 367] on label "True" at bounding box center [556, 372] width 83 height 24
click at [528, 369] on input "True" at bounding box center [524, 372] width 8 height 7
radio input "true"
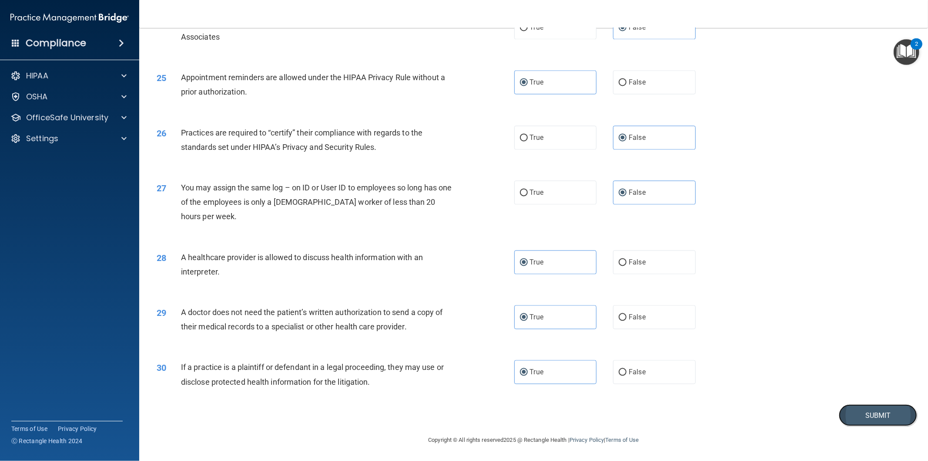
click at [877, 406] on button "Submit" at bounding box center [878, 415] width 78 height 22
click at [858, 417] on button "Submit" at bounding box center [878, 415] width 78 height 22
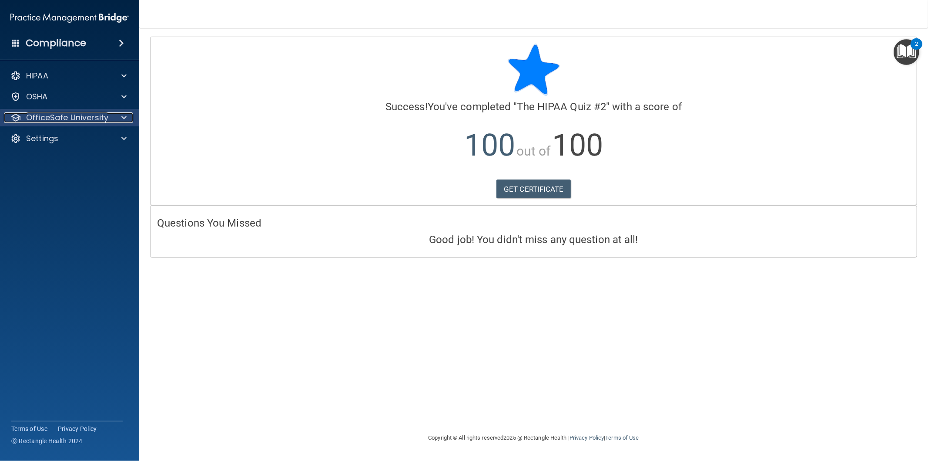
click at [72, 116] on p "OfficeSafe University" at bounding box center [67, 117] width 82 height 10
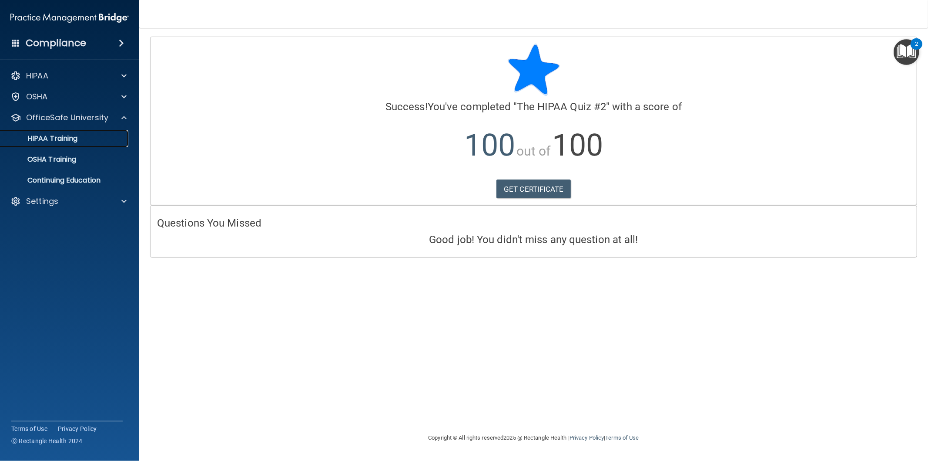
click at [73, 138] on p "HIPAA Training" at bounding box center [42, 138] width 72 height 9
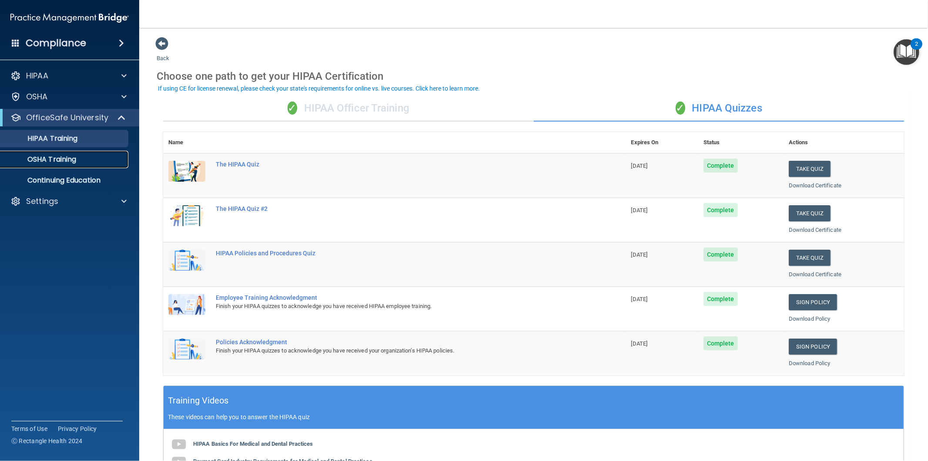
click at [71, 163] on p "OSHA Training" at bounding box center [41, 159] width 71 height 9
